Goal: Task Accomplishment & Management: Use online tool/utility

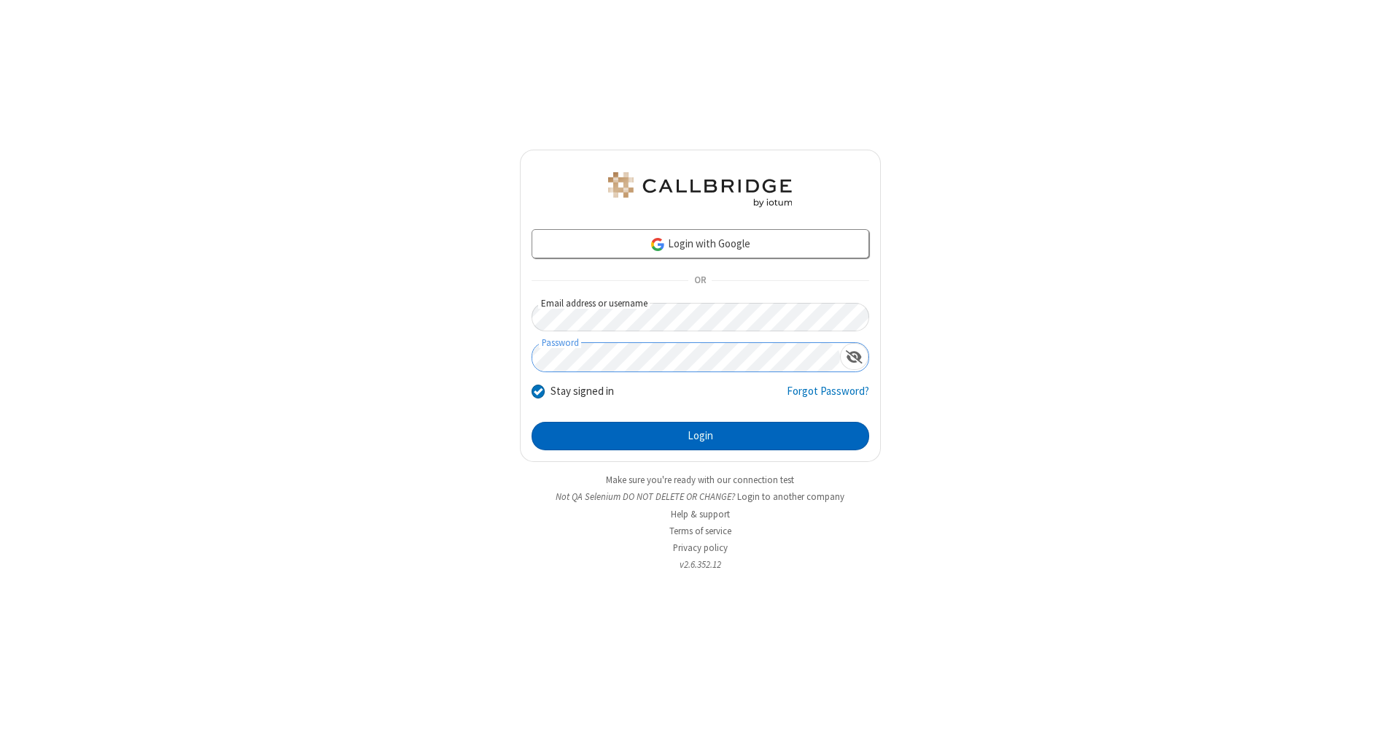
click at [700, 436] on button "Login" at bounding box center [701, 436] width 338 height 29
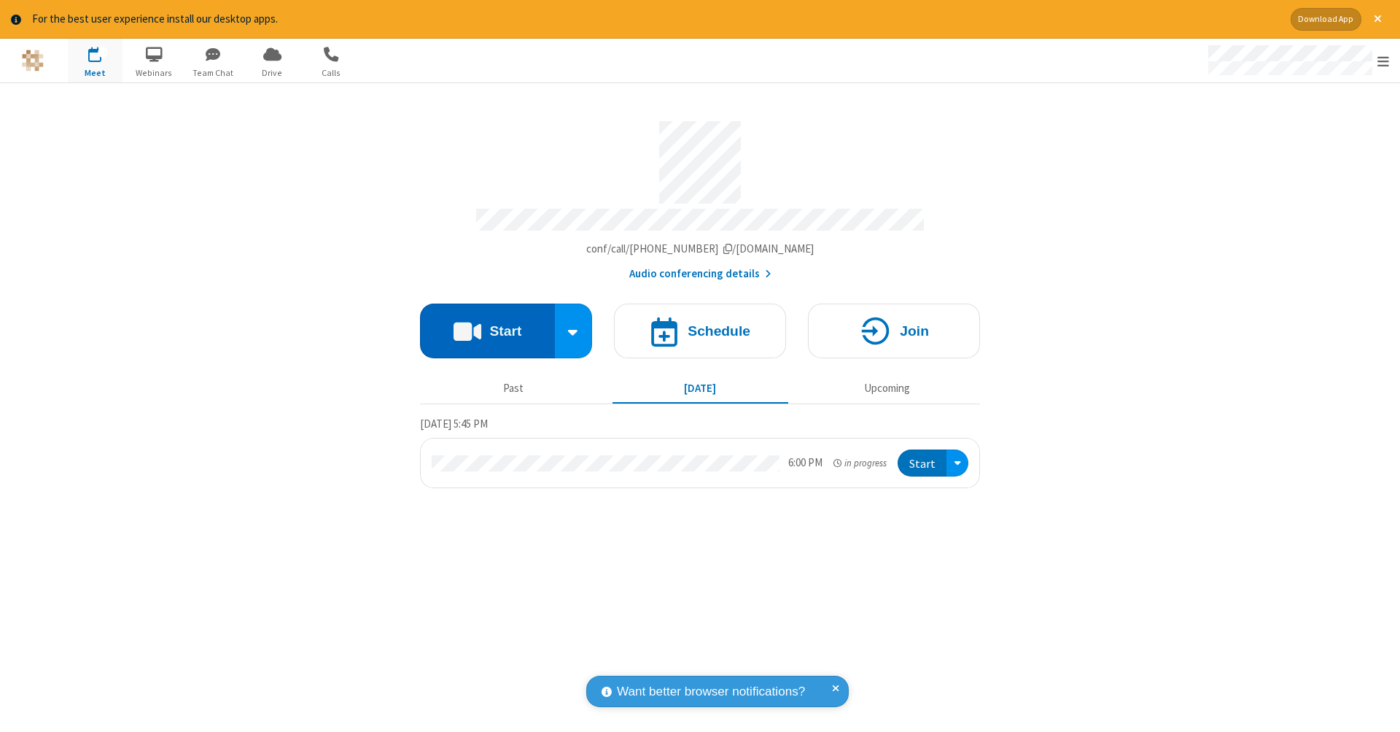
click at [487, 323] on button "Start" at bounding box center [487, 330] width 135 height 55
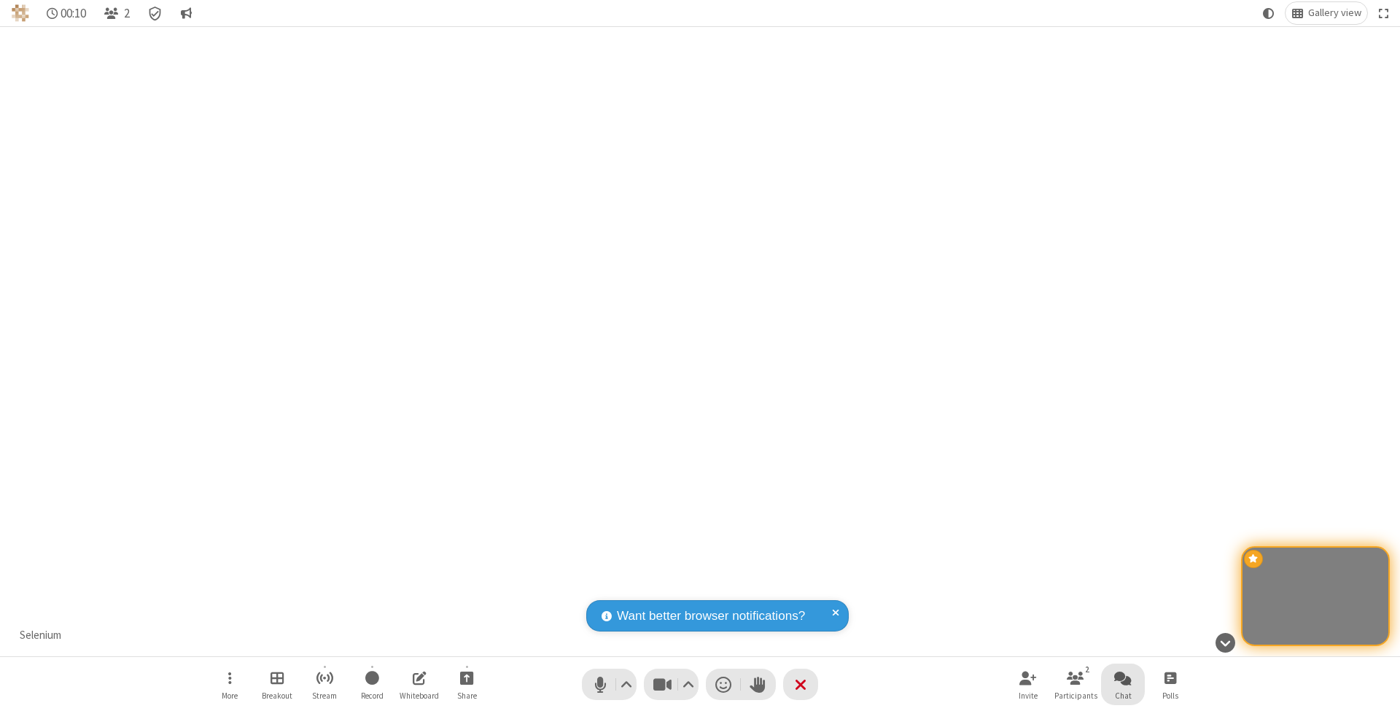
click at [1123, 678] on span "Open chat" at bounding box center [1124, 678] width 18 height 18
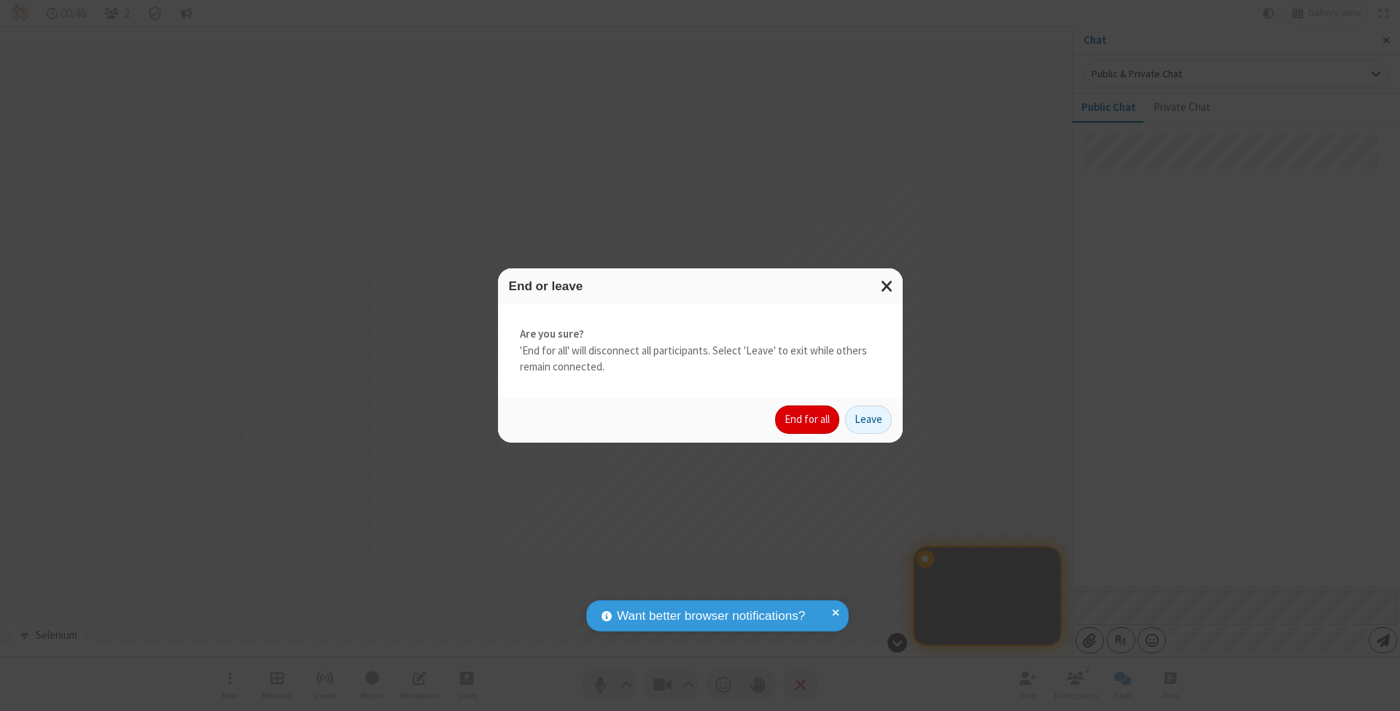
click at [808, 419] on button "End for all" at bounding box center [807, 420] width 64 height 29
